Goal: Find specific page/section: Find specific page/section

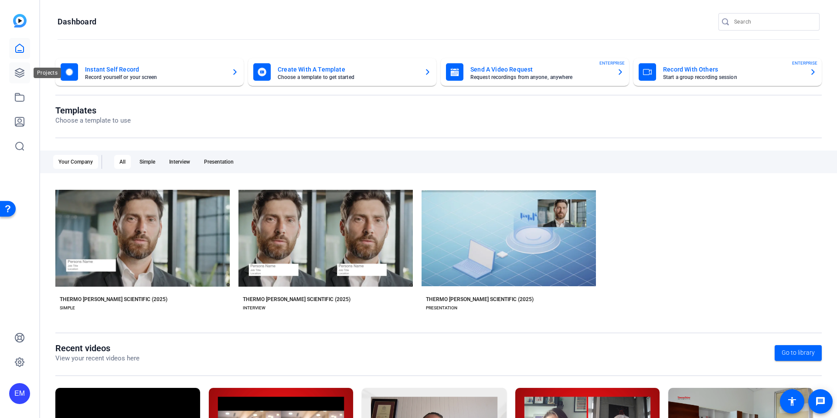
click at [27, 75] on link at bounding box center [19, 72] width 21 height 21
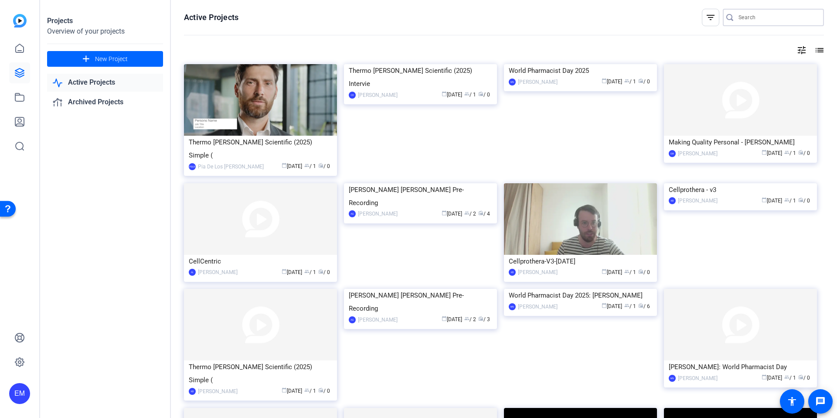
click at [753, 18] on input "Search" at bounding box center [777, 17] width 78 height 10
paste input "Thermo [PERSON_NAME] Testimonials"
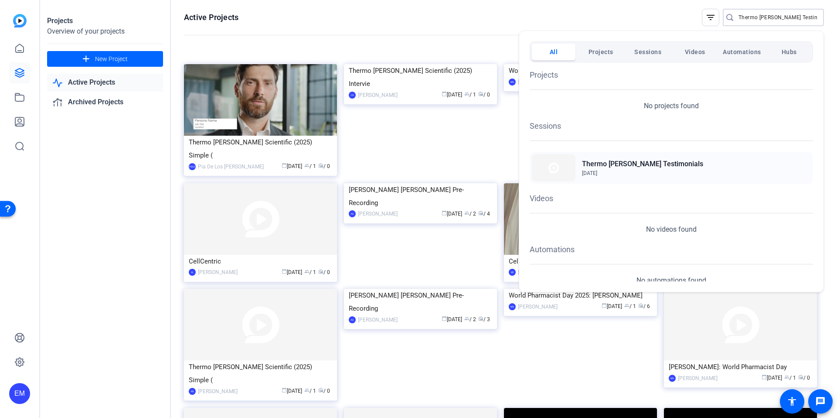
click at [624, 166] on h2 "Thermo [PERSON_NAME] Testimonials" at bounding box center [642, 164] width 121 height 10
click at [603, 54] on span "Projects" at bounding box center [600, 52] width 25 height 16
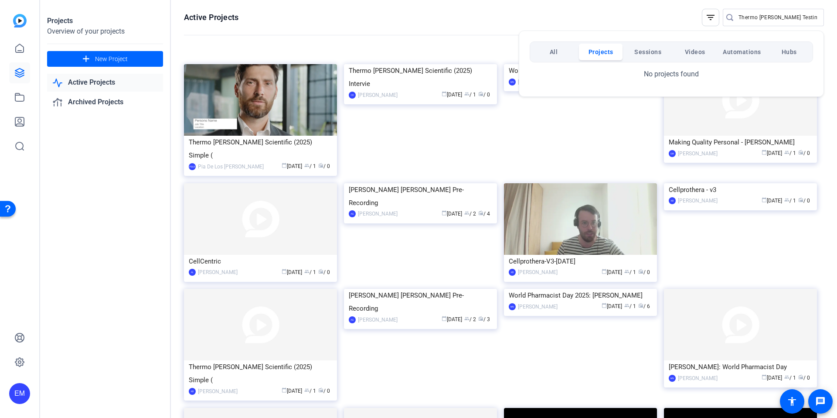
click at [556, 51] on span "All" at bounding box center [554, 52] width 8 height 16
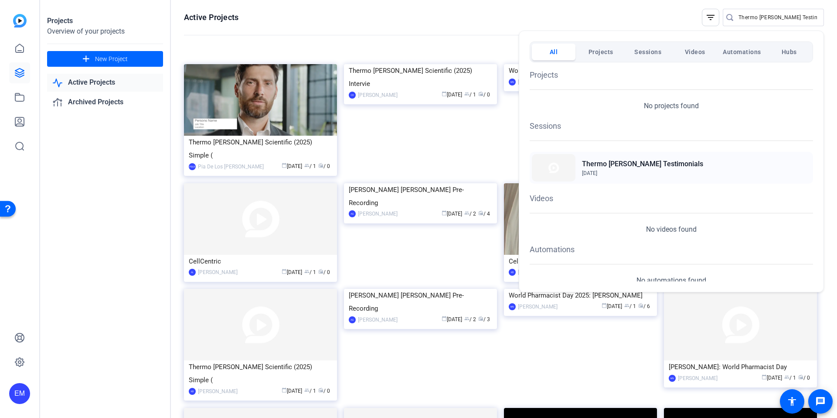
click at [627, 170] on span "Aug 21, 2025" at bounding box center [642, 173] width 121 height 8
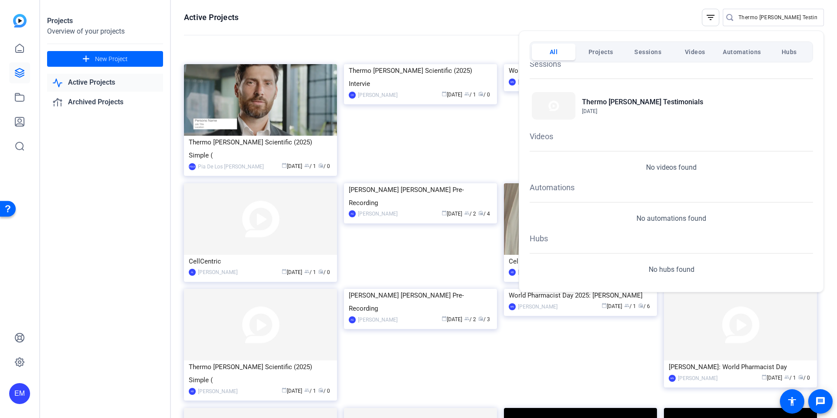
click at [608, 24] on div at bounding box center [418, 209] width 837 height 418
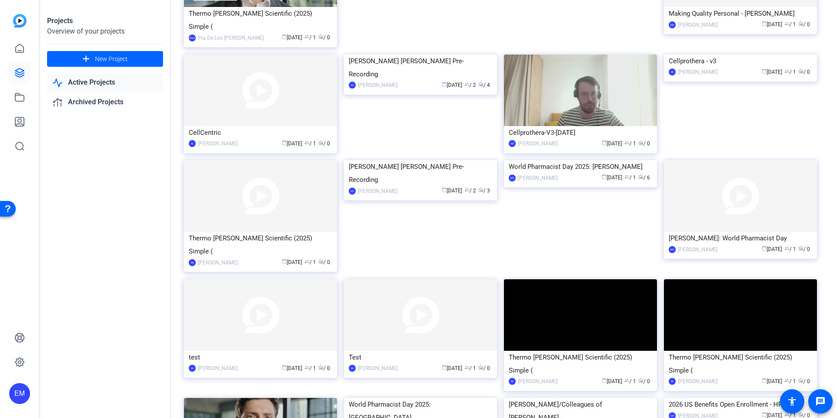
scroll to position [0, 0]
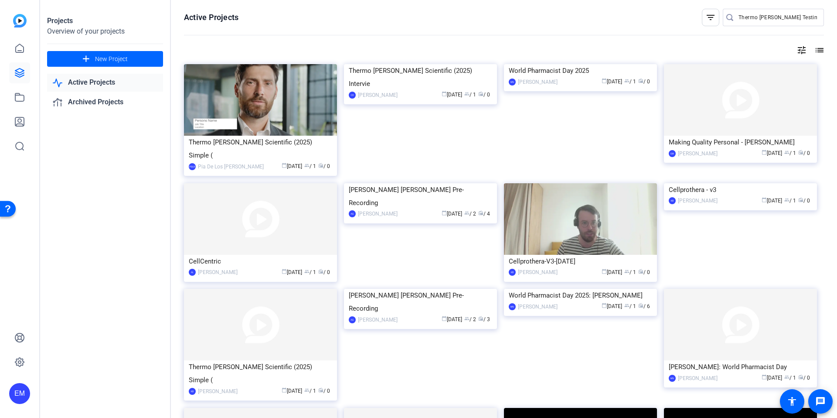
click at [793, 15] on input "Thermo [PERSON_NAME] Testimonials" at bounding box center [777, 17] width 78 height 10
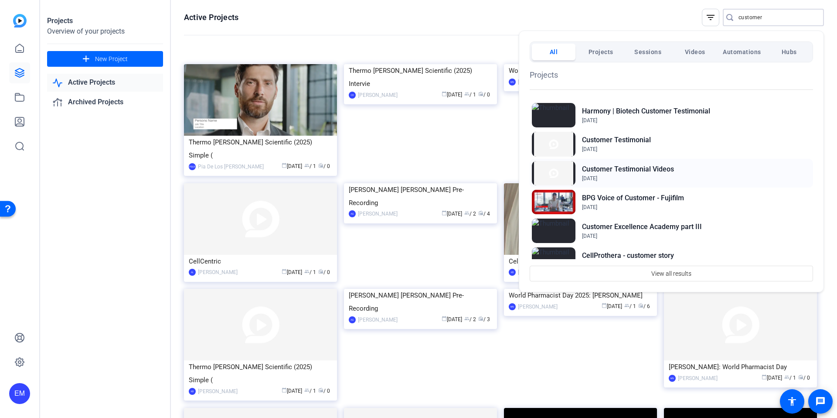
click at [645, 174] on span "Aug 27, 2025" at bounding box center [628, 178] width 92 height 8
click at [656, 142] on div "Customer Testimonial Aug 27, 2025" at bounding box center [671, 143] width 283 height 29
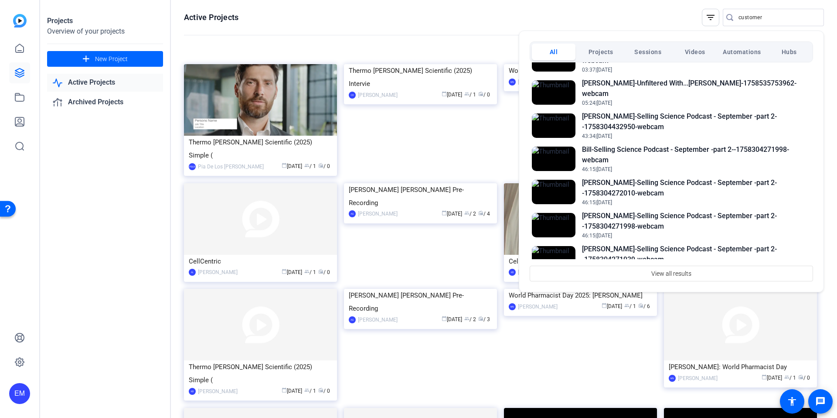
scroll to position [1680, 0]
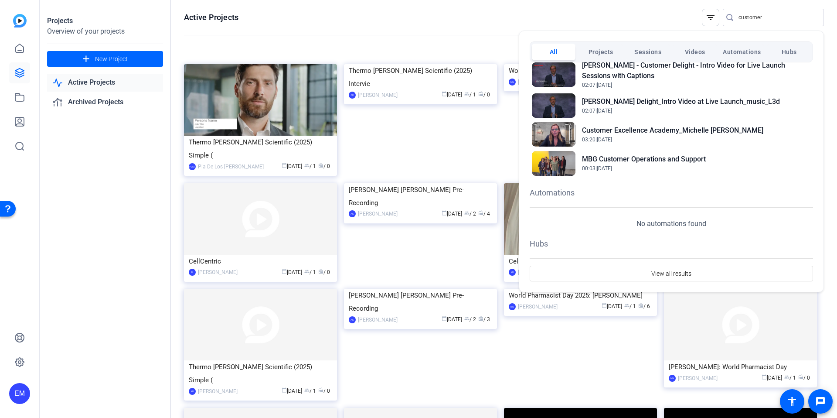
click at [92, 198] on div at bounding box center [418, 209] width 837 height 418
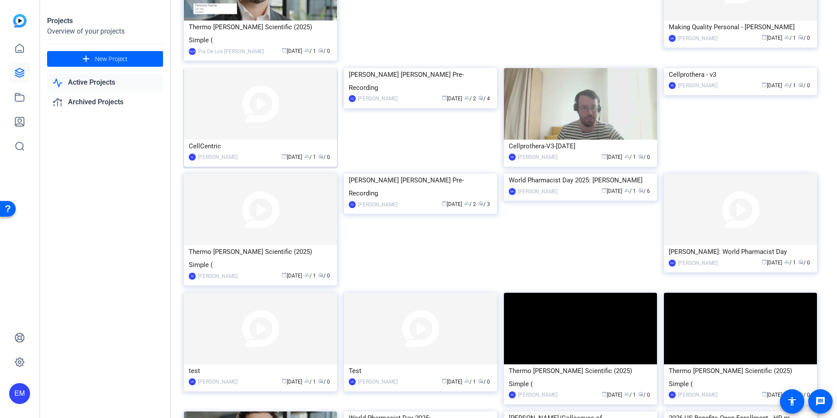
scroll to position [0, 0]
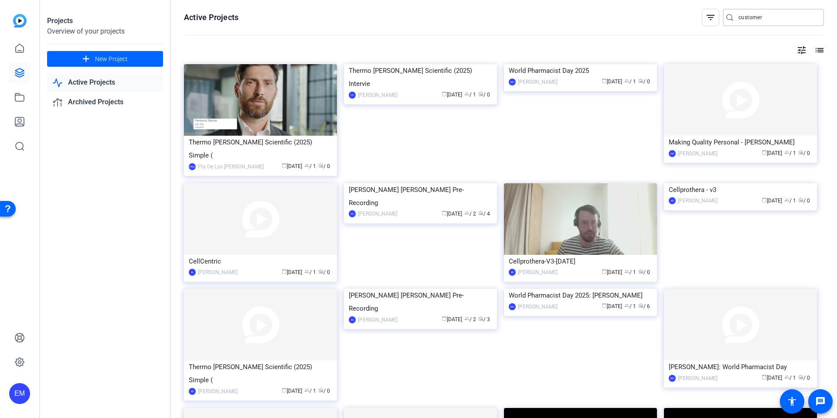
click at [751, 18] on input "customer" at bounding box center [777, 17] width 78 height 10
type input "alm"
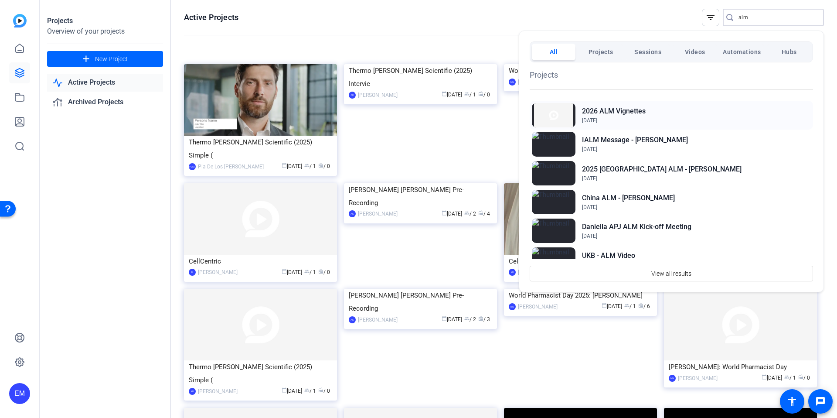
click at [638, 110] on h2 "2026 ALM Vignettes" at bounding box center [614, 111] width 64 height 10
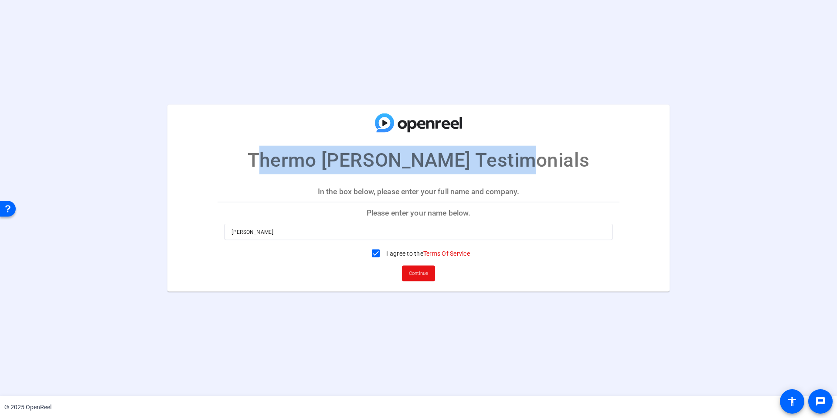
drag, startPoint x: 296, startPoint y: 162, endPoint x: 548, endPoint y: 152, distance: 252.6
click at [548, 152] on mat-card-title "Thermo [PERSON_NAME] Testimonials" at bounding box center [418, 140] width 502 height 70
copy p "Thermo [PERSON_NAME] Testimonials"
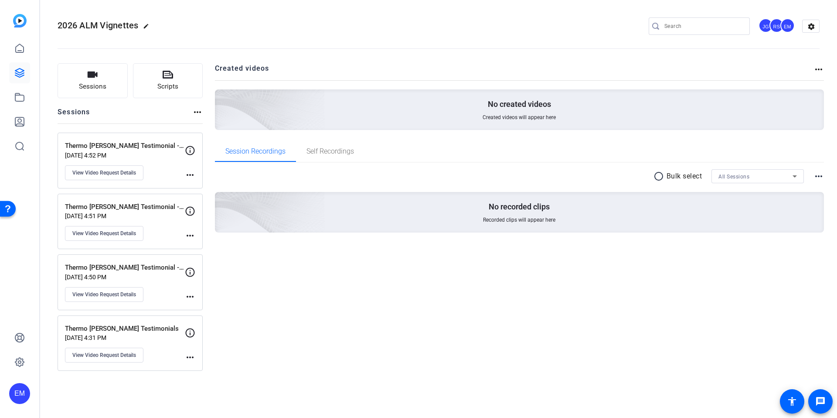
click at [286, 275] on div "Created videos more_horiz No created videos Created videos will appear here Ses…" at bounding box center [519, 216] width 609 height 307
click at [812, 30] on mat-icon "settings" at bounding box center [810, 26] width 17 height 13
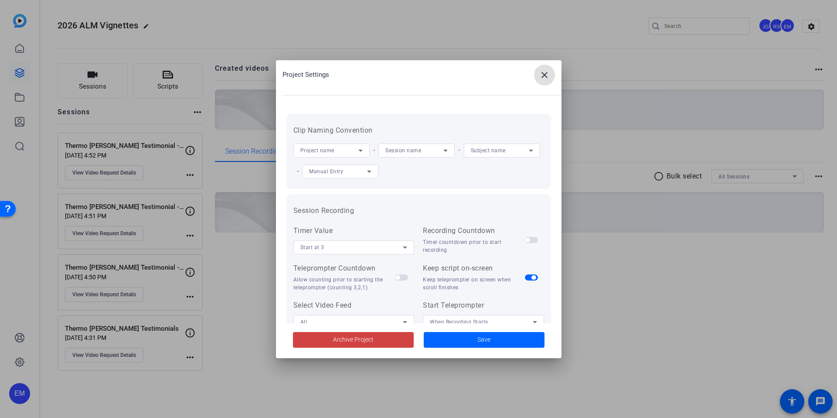
click at [475, 28] on div at bounding box center [418, 209] width 837 height 418
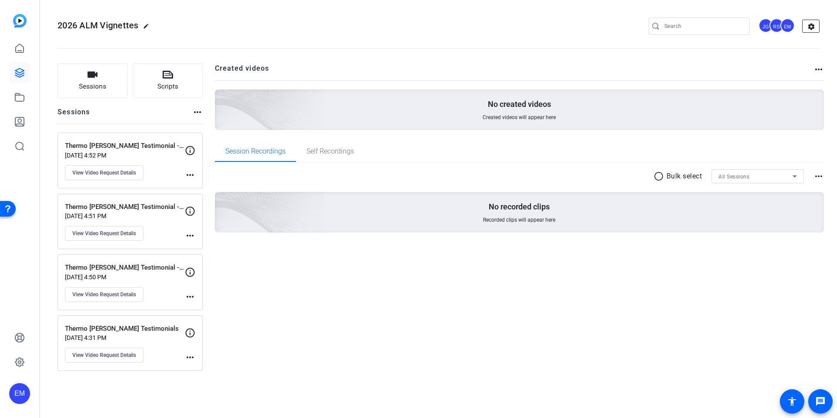
click at [812, 29] on mat-icon "settings" at bounding box center [810, 26] width 17 height 13
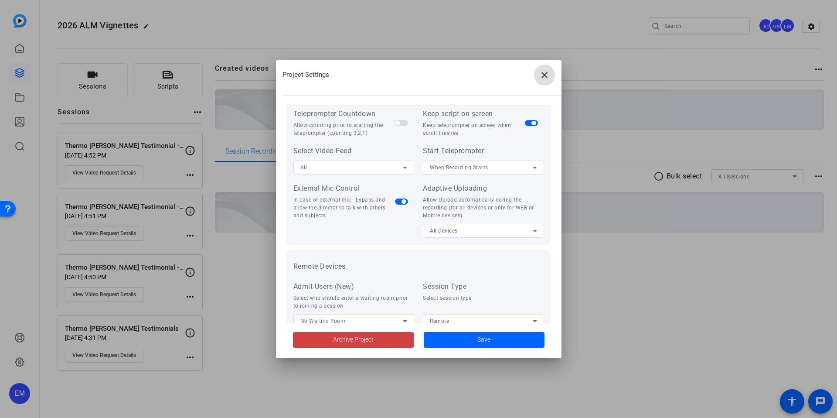
scroll to position [180, 0]
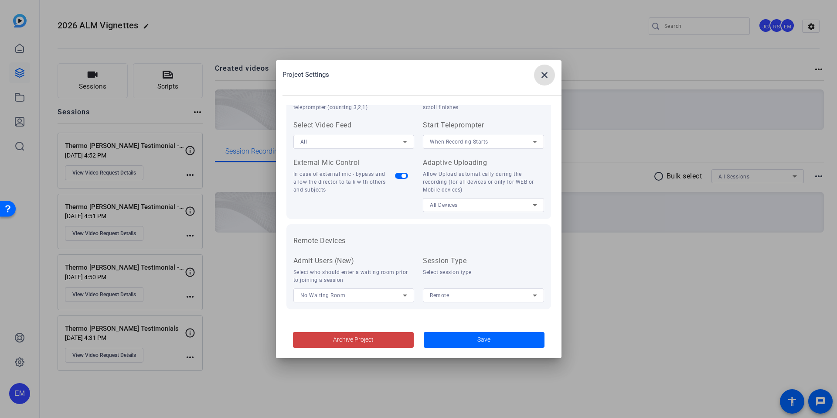
click at [552, 75] on span at bounding box center [544, 75] width 21 height 21
